Goal: Check status: Check status

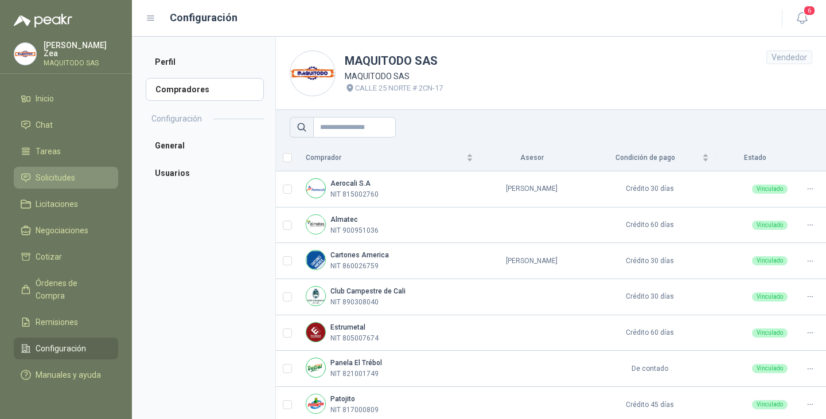
click at [58, 175] on span "Solicitudes" at bounding box center [56, 177] width 40 height 13
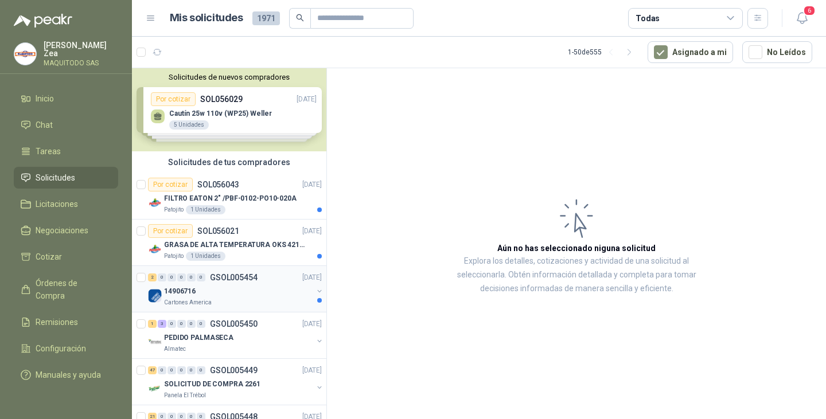
click at [252, 293] on div "14906716" at bounding box center [238, 291] width 148 height 14
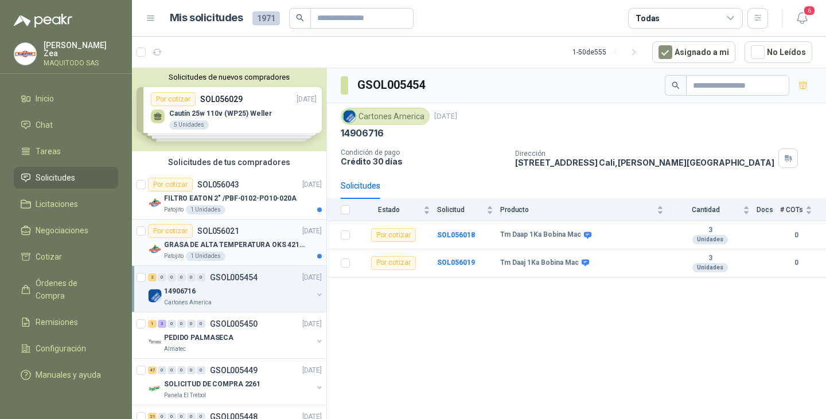
click at [243, 230] on div "Por cotizar SOL056021 [DATE]" at bounding box center [235, 231] width 174 height 14
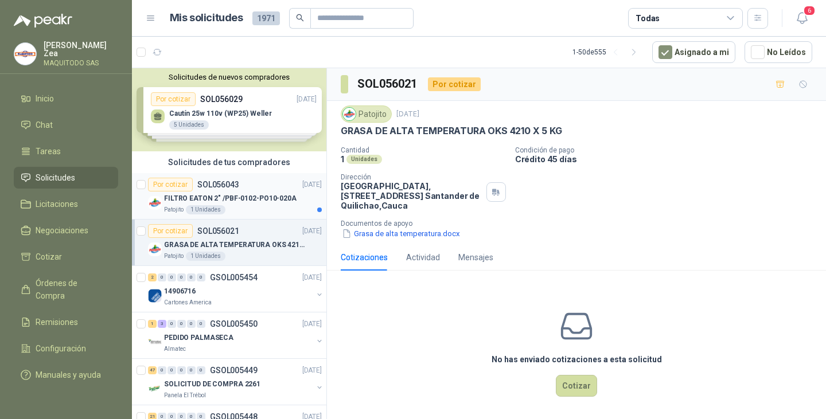
click at [260, 179] on div "Por cotizar SOL056043 [DATE]" at bounding box center [235, 185] width 174 height 14
